Goal: Information Seeking & Learning: Learn about a topic

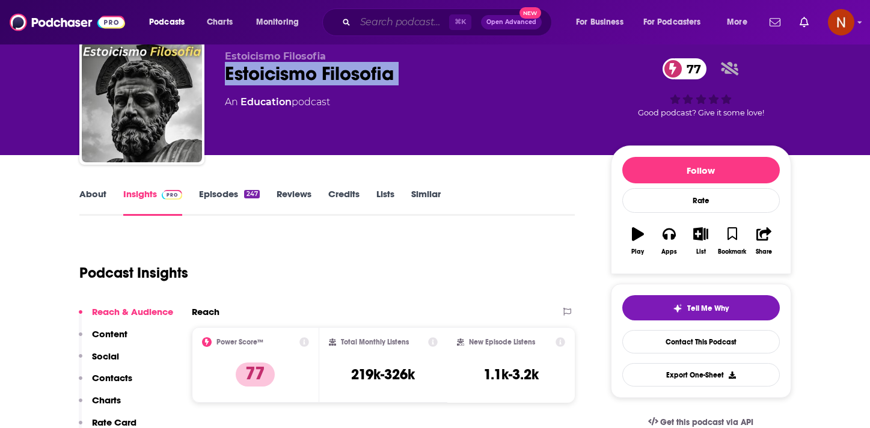
scroll to position [41, 0]
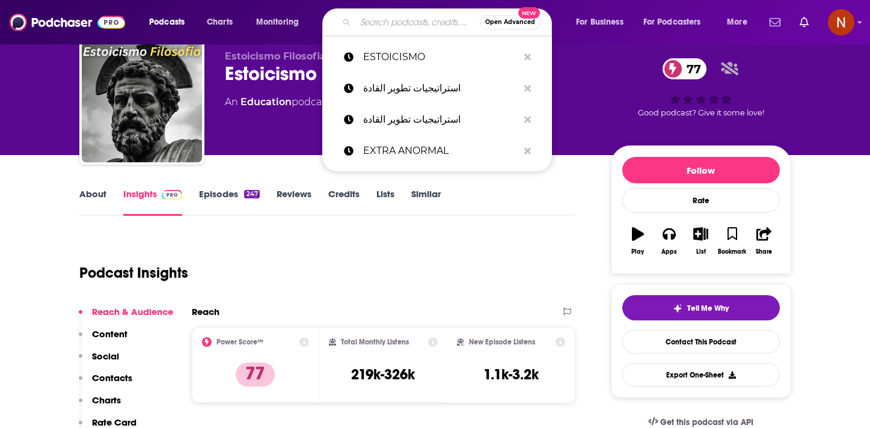
click at [395, 26] on input "Search podcasts, credits, & more..." at bounding box center [417, 22] width 124 height 19
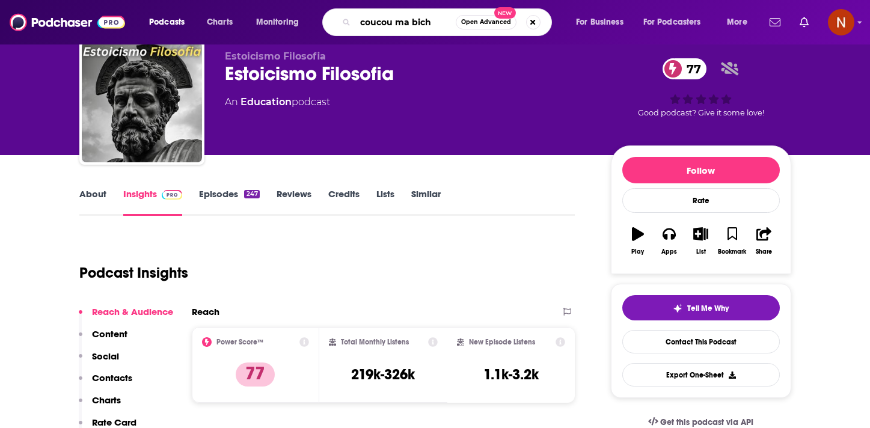
type input "coucou ma biche"
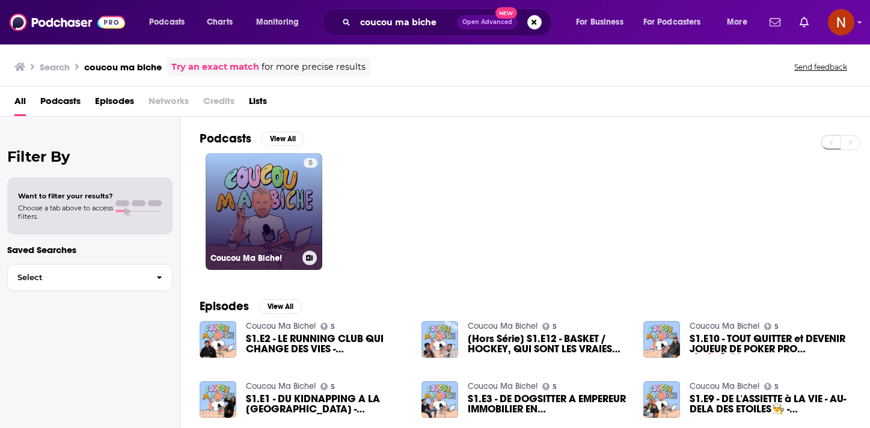
click at [259, 207] on link "5 Coucou Ma Biche!" at bounding box center [264, 211] width 117 height 117
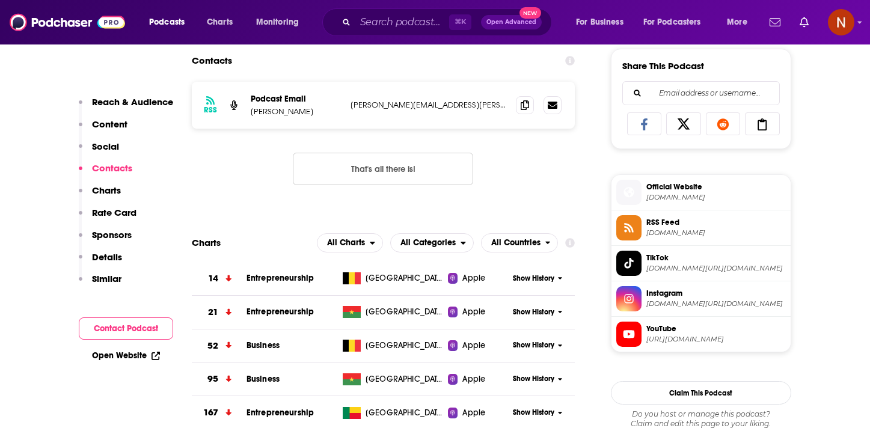
scroll to position [865, 0]
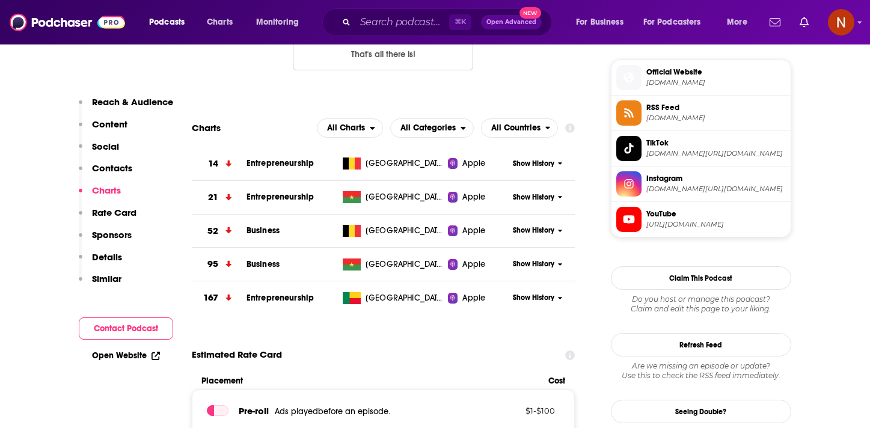
click at [547, 233] on span "Show History" at bounding box center [533, 231] width 41 height 10
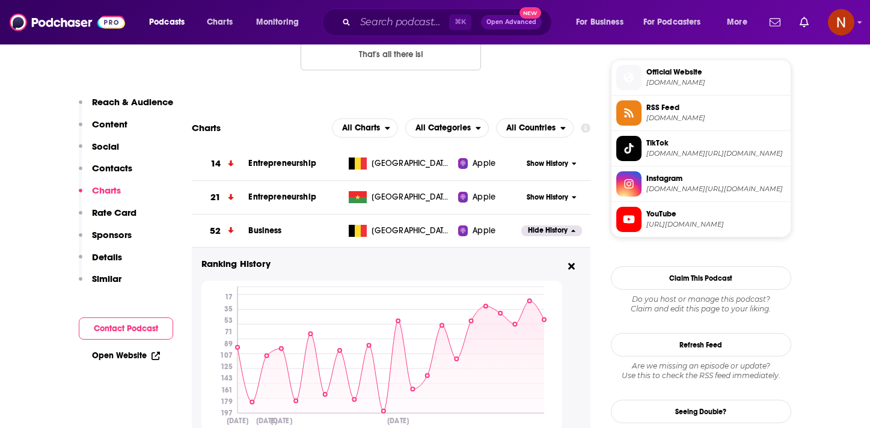
click at [552, 166] on span "Show History" at bounding box center [547, 164] width 41 height 10
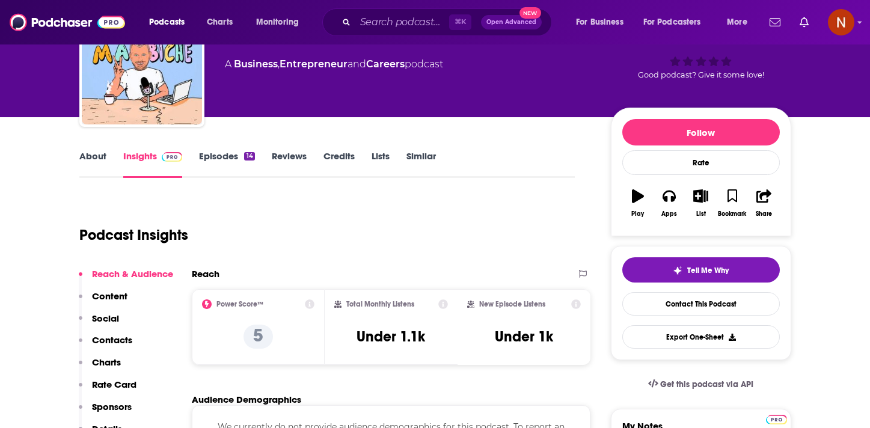
scroll to position [0, 0]
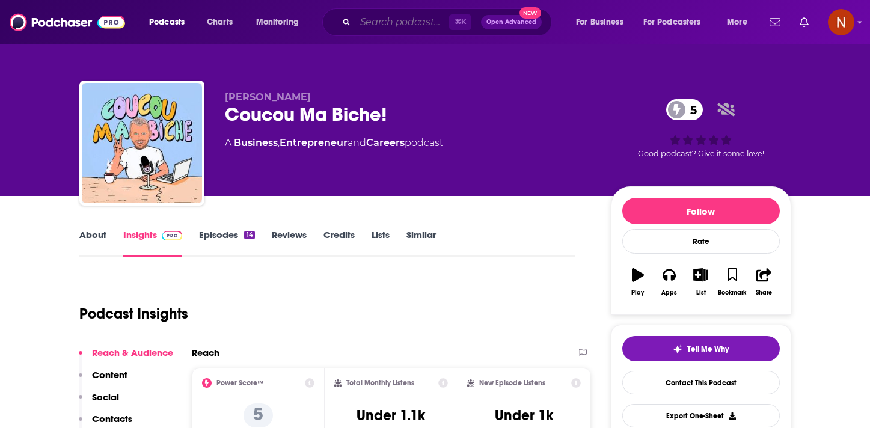
click at [376, 17] on input "Search podcasts, credits, & more..." at bounding box center [402, 22] width 94 height 19
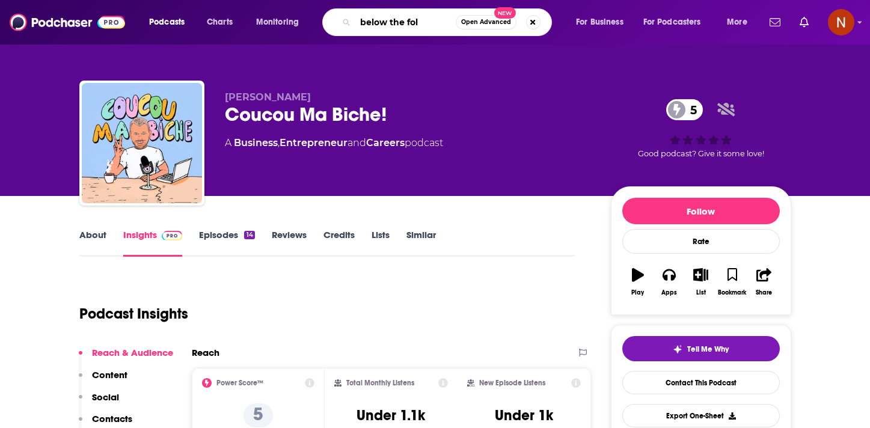
type input "below the fold"
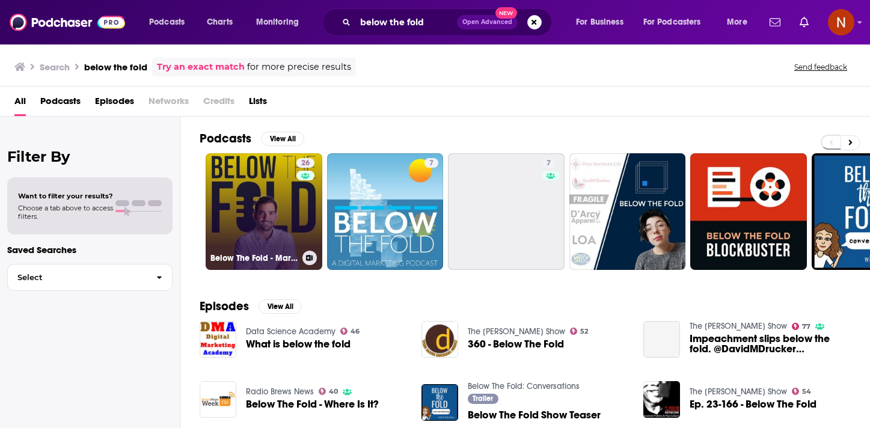
click at [262, 201] on link "26 Below The Fold - Marketing & Advertising Show" at bounding box center [264, 211] width 117 height 117
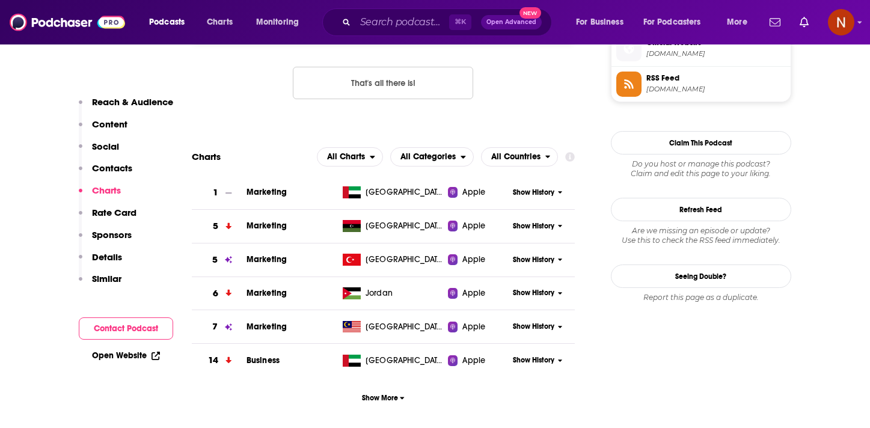
scroll to position [1009, 0]
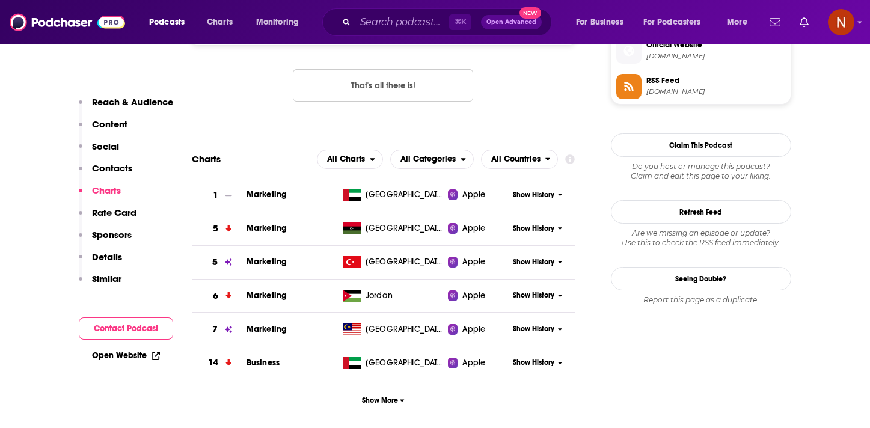
click at [538, 365] on span "Show History" at bounding box center [533, 363] width 41 height 10
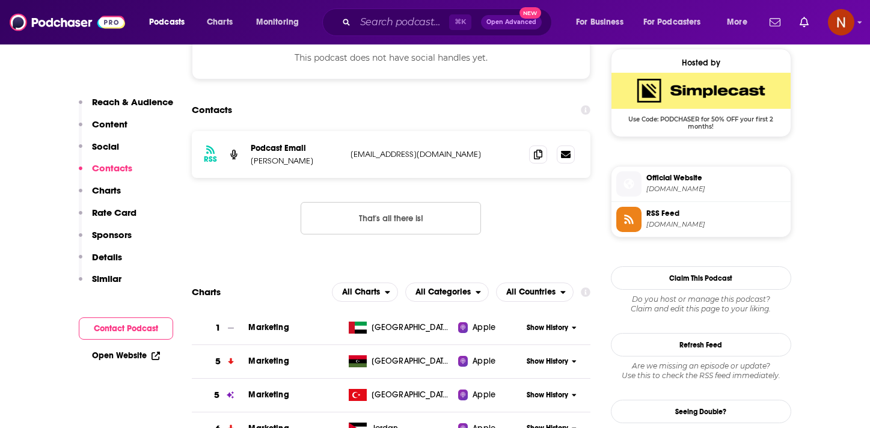
scroll to position [874, 0]
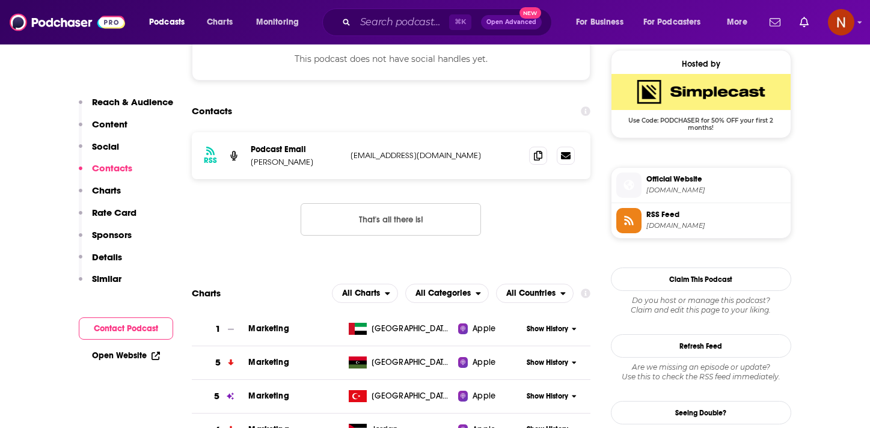
click at [538, 328] on span "Show History" at bounding box center [547, 329] width 41 height 10
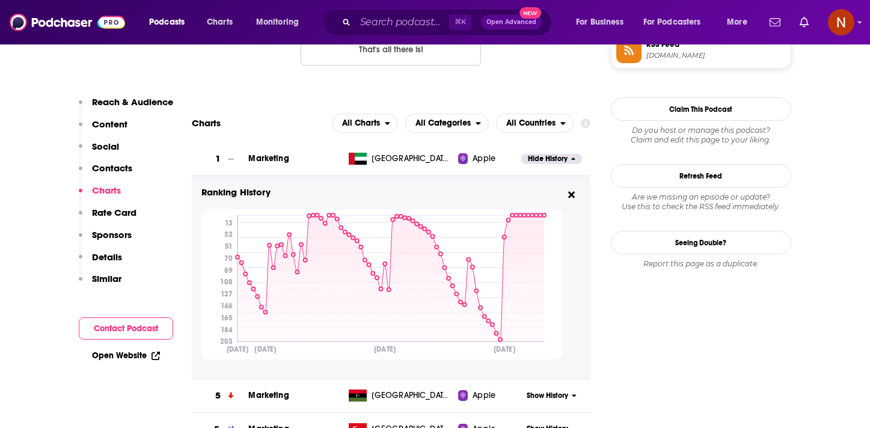
scroll to position [1045, 0]
